Goal: Check status

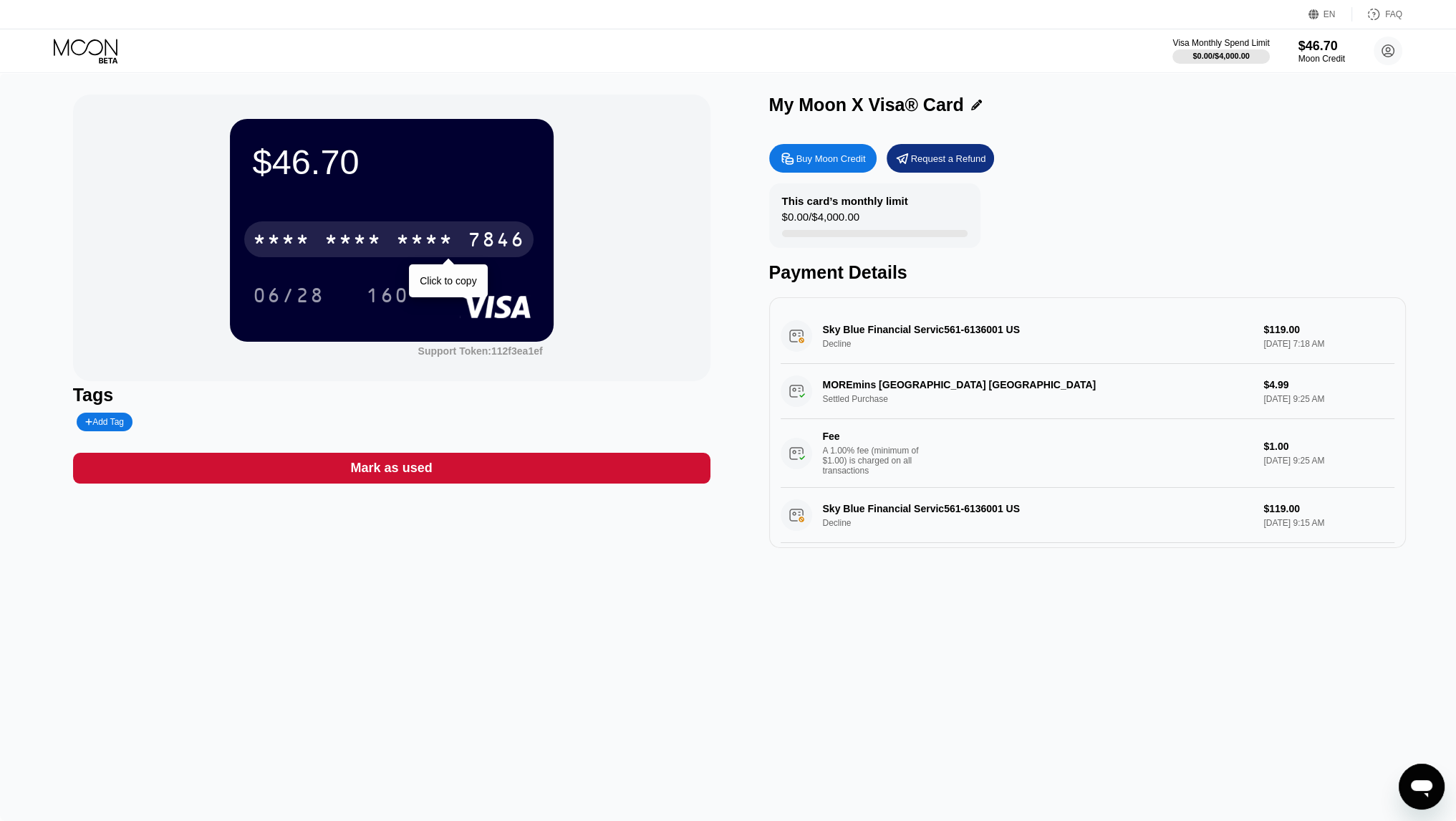
click at [387, 253] on div "* * * * * * * * * * * * 7846" at bounding box center [388, 239] width 289 height 36
click at [372, 247] on div "6500" at bounding box center [353, 241] width 57 height 23
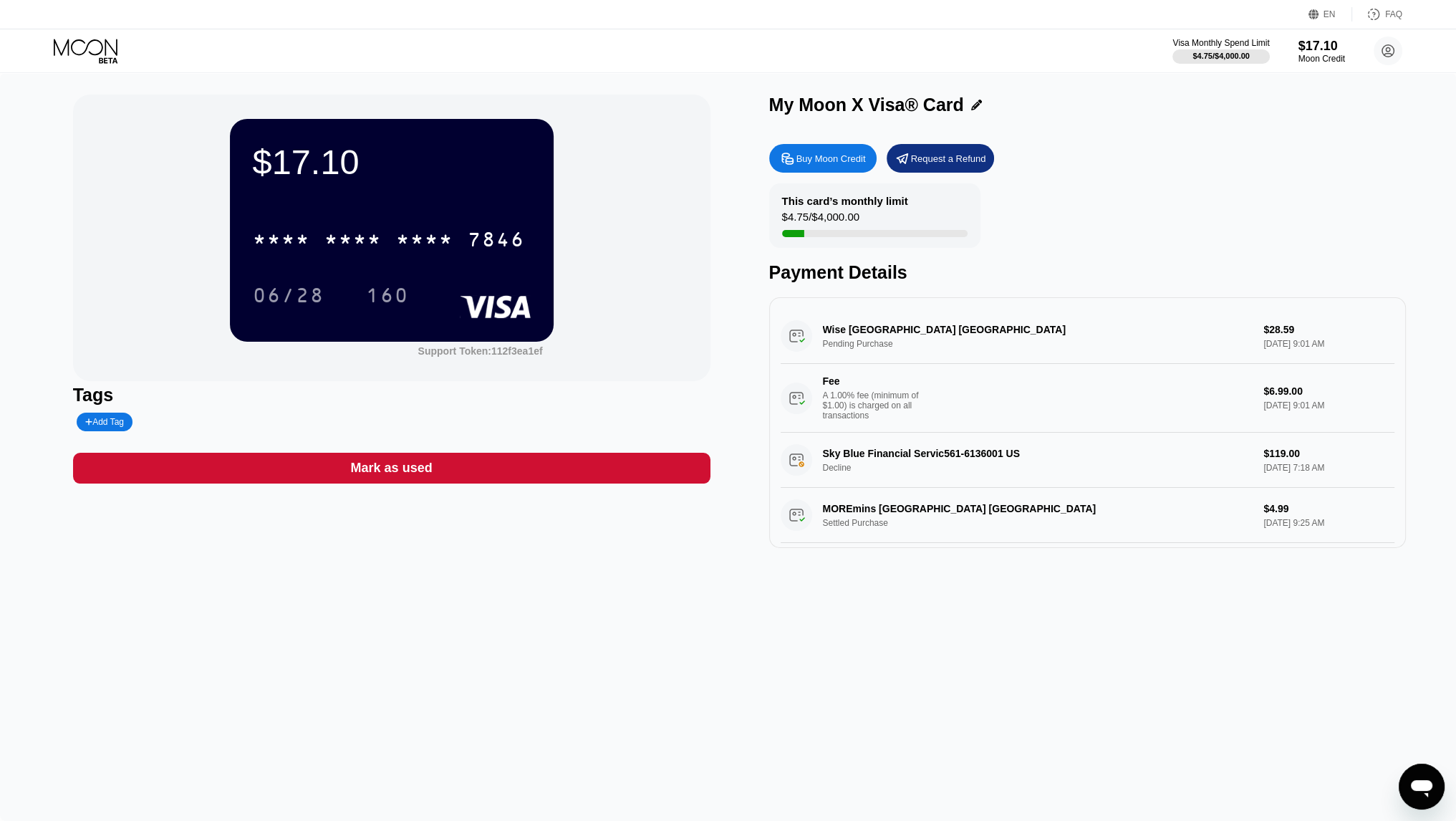
click at [1266, 333] on div "Wise London GB Pending Purchase $28.59 Sep 20, 2025 9:01 AM Fee A 1.00% fee (mi…" at bounding box center [1087, 370] width 615 height 124
